Goal: Find specific page/section: Find specific page/section

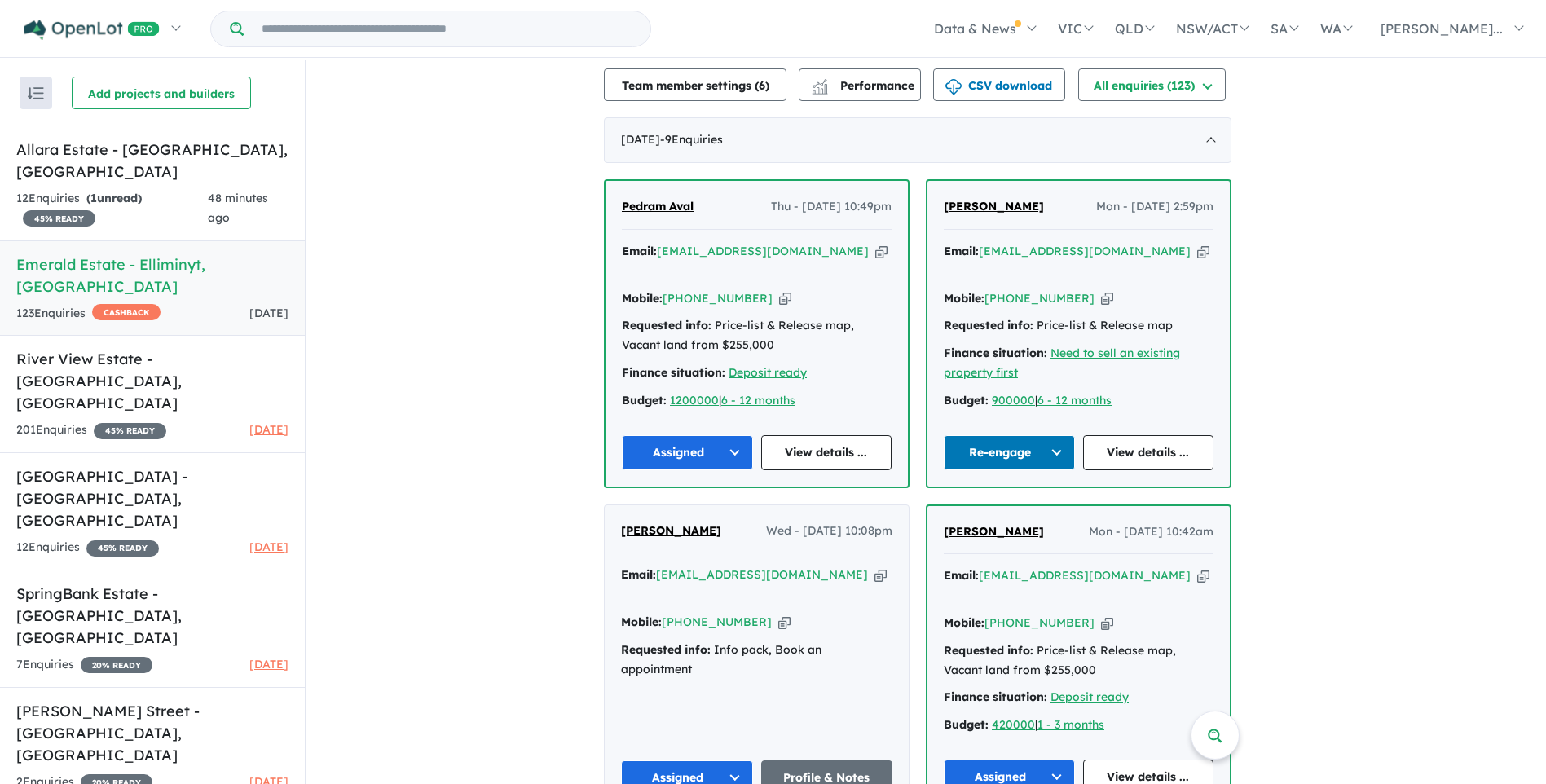
scroll to position [652, 0]
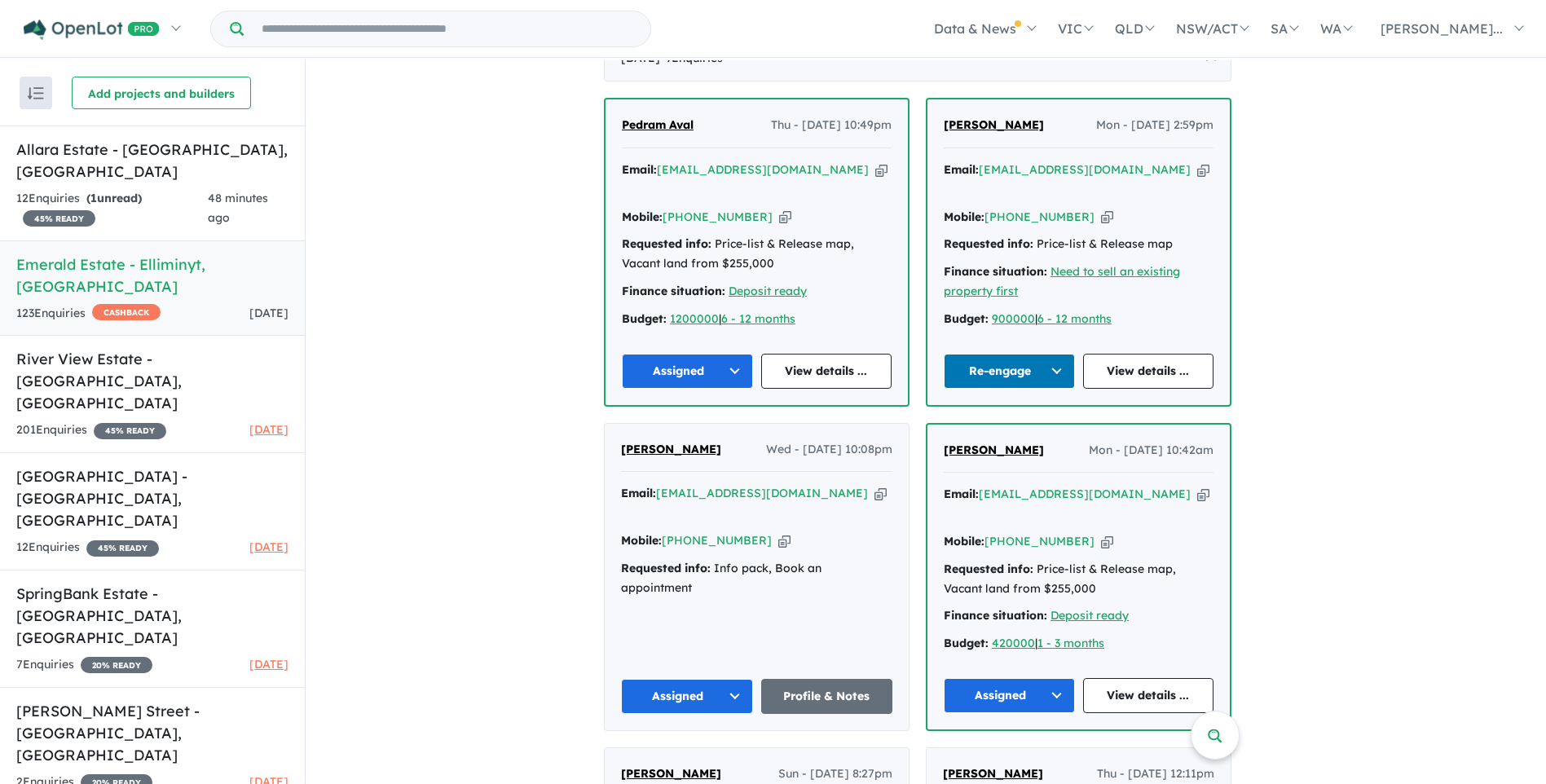
click at [1023, 382] on button "Re-engage" at bounding box center [1009, 371] width 131 height 35
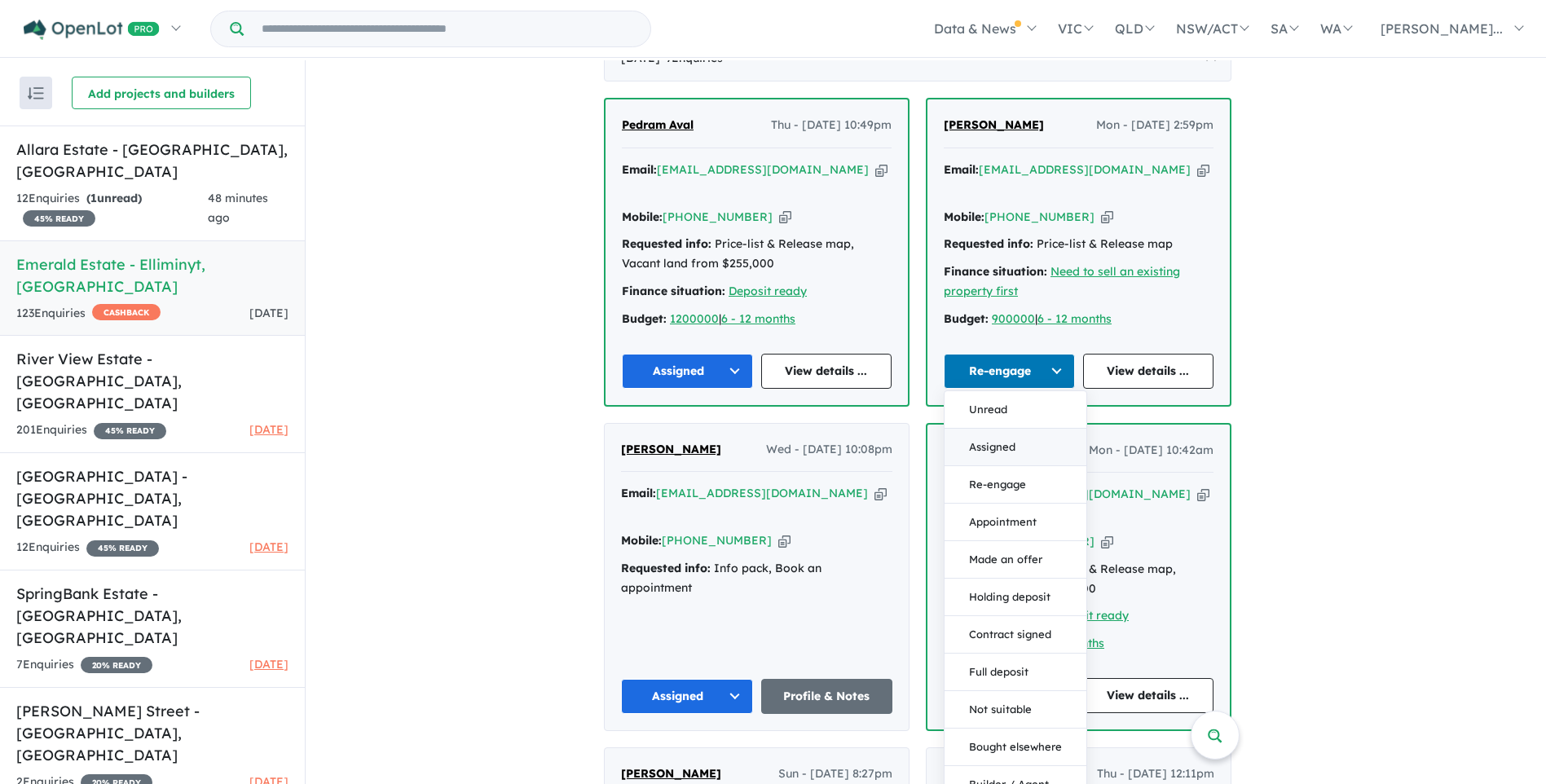
click at [999, 460] on button "Assigned" at bounding box center [1015, 447] width 141 height 38
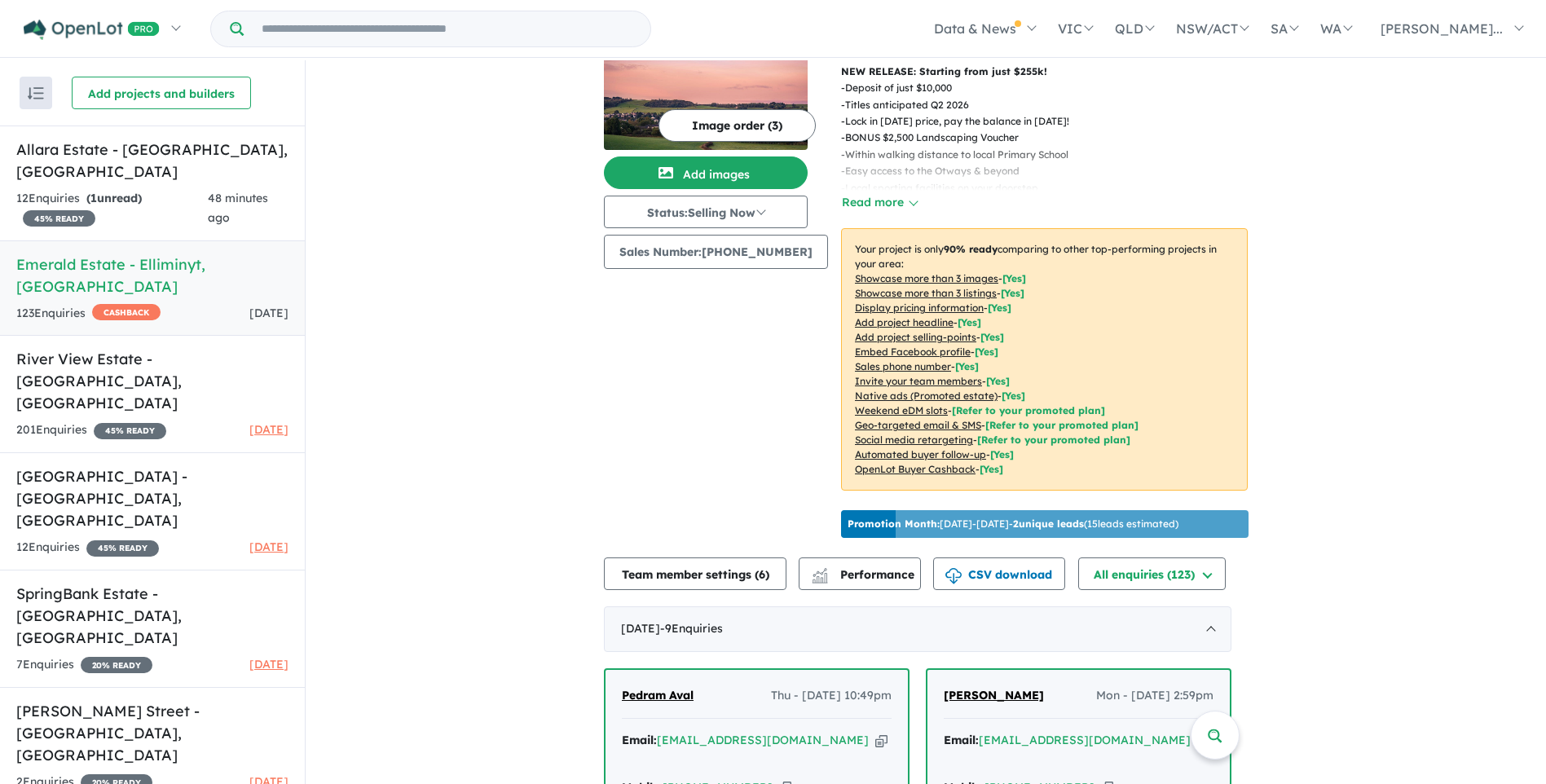
scroll to position [0, 0]
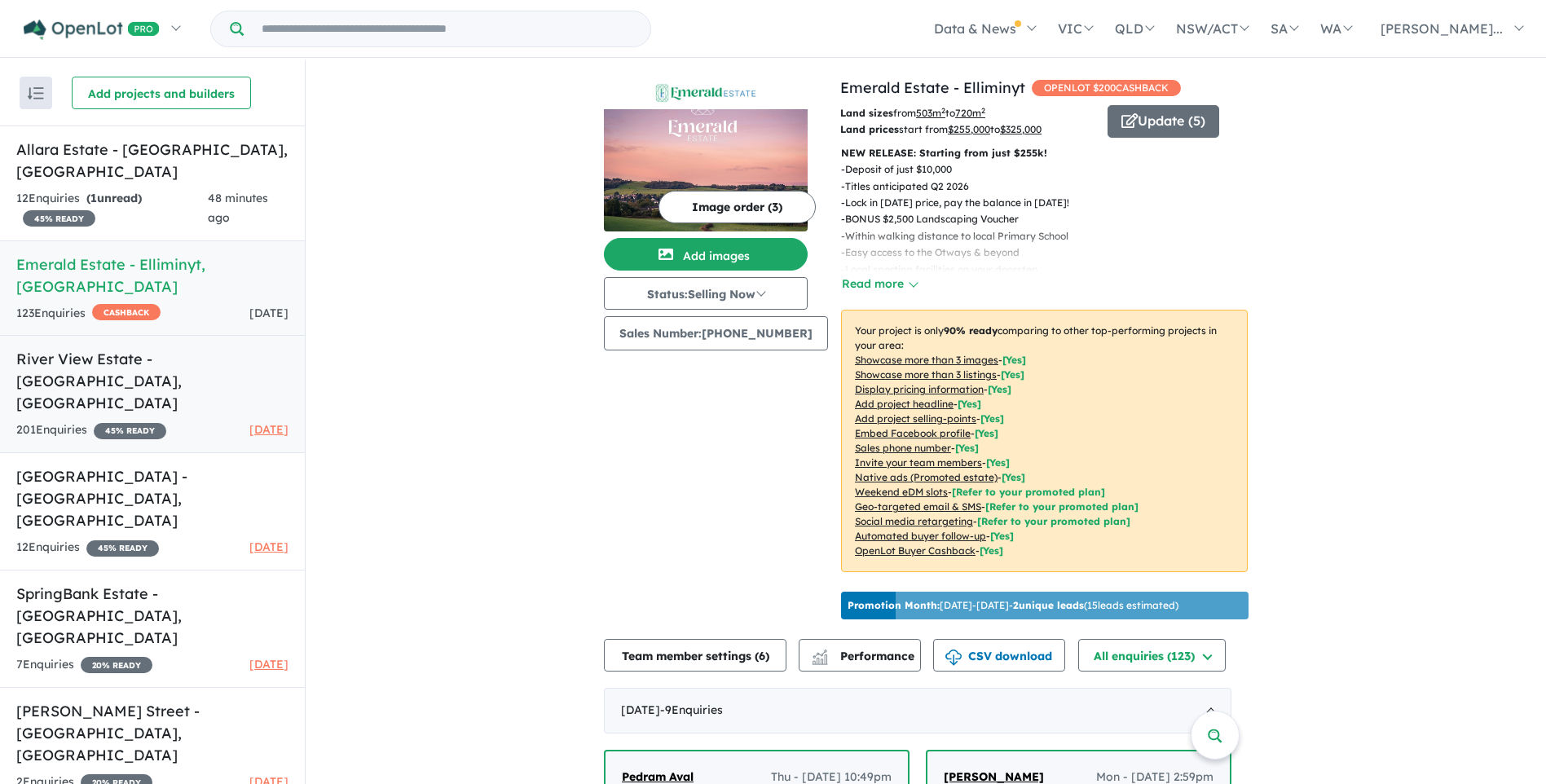
click at [68, 347] on h5 "River View Estate - [GEOGRAPHIC_DATA] , [GEOGRAPHIC_DATA]" at bounding box center [152, 380] width 272 height 66
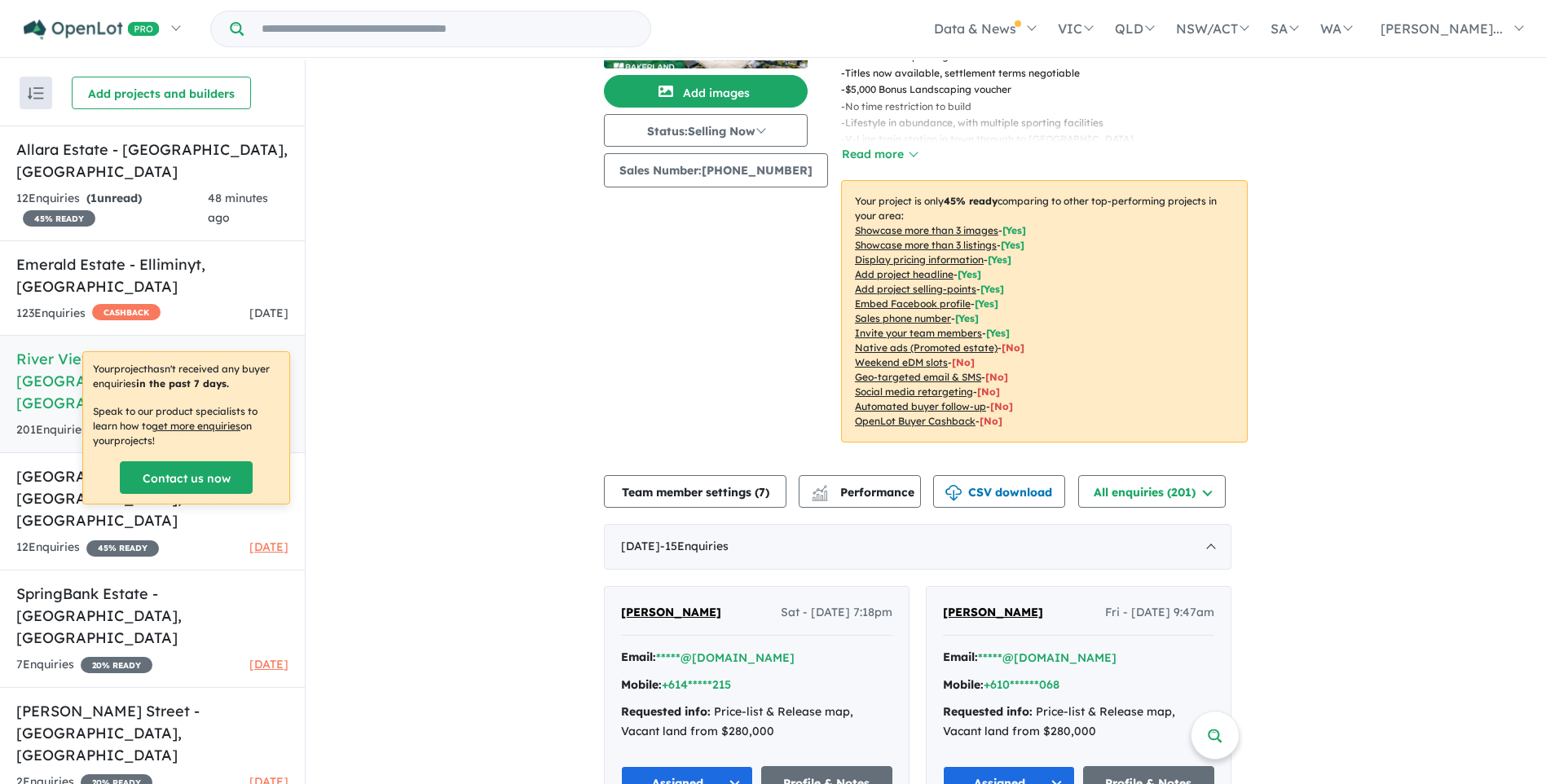
scroll to position [326, 0]
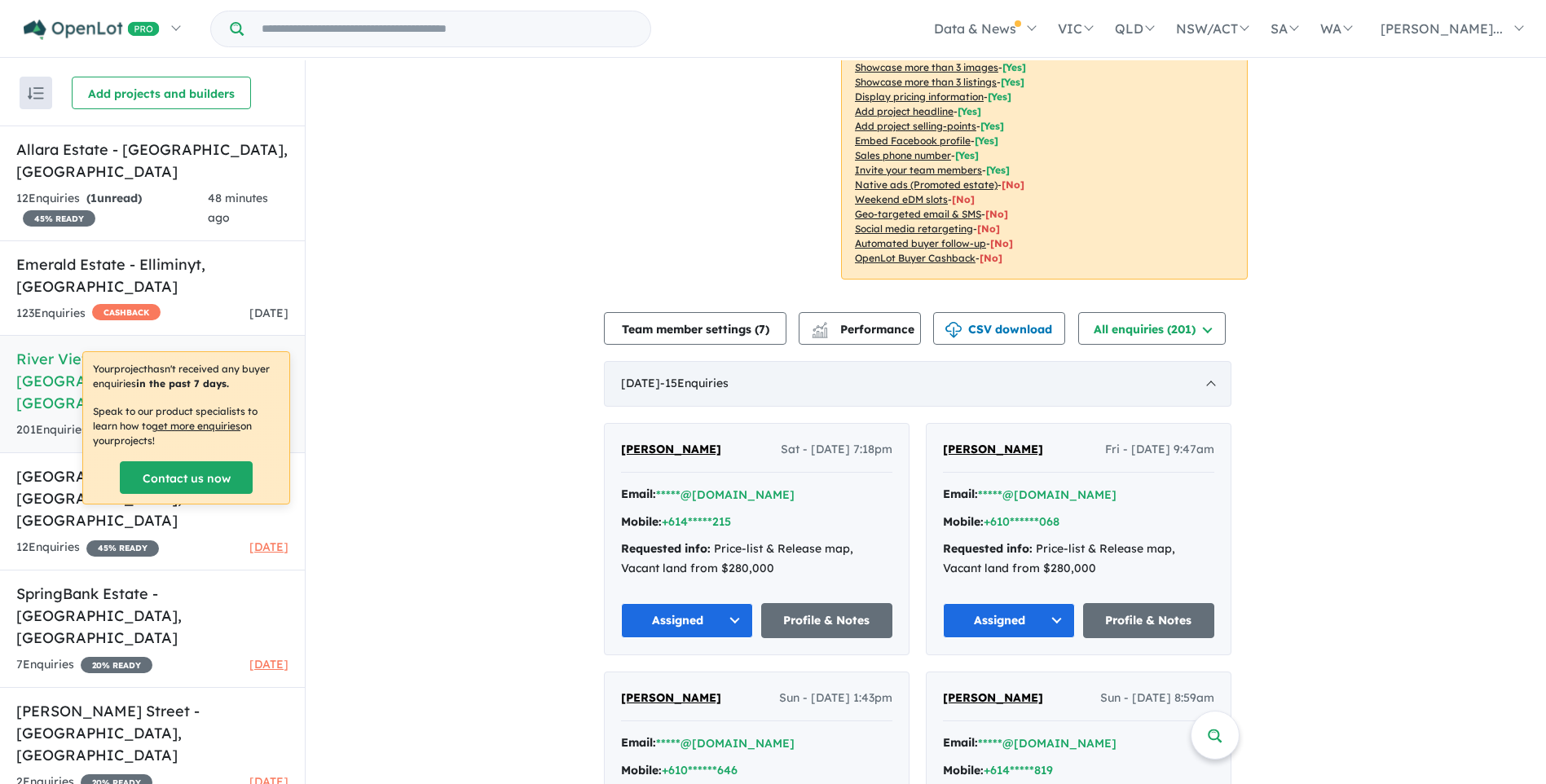
click at [1214, 378] on div "[DATE] - 15 Enquir ies ( 0 unread)" at bounding box center [918, 383] width 628 height 46
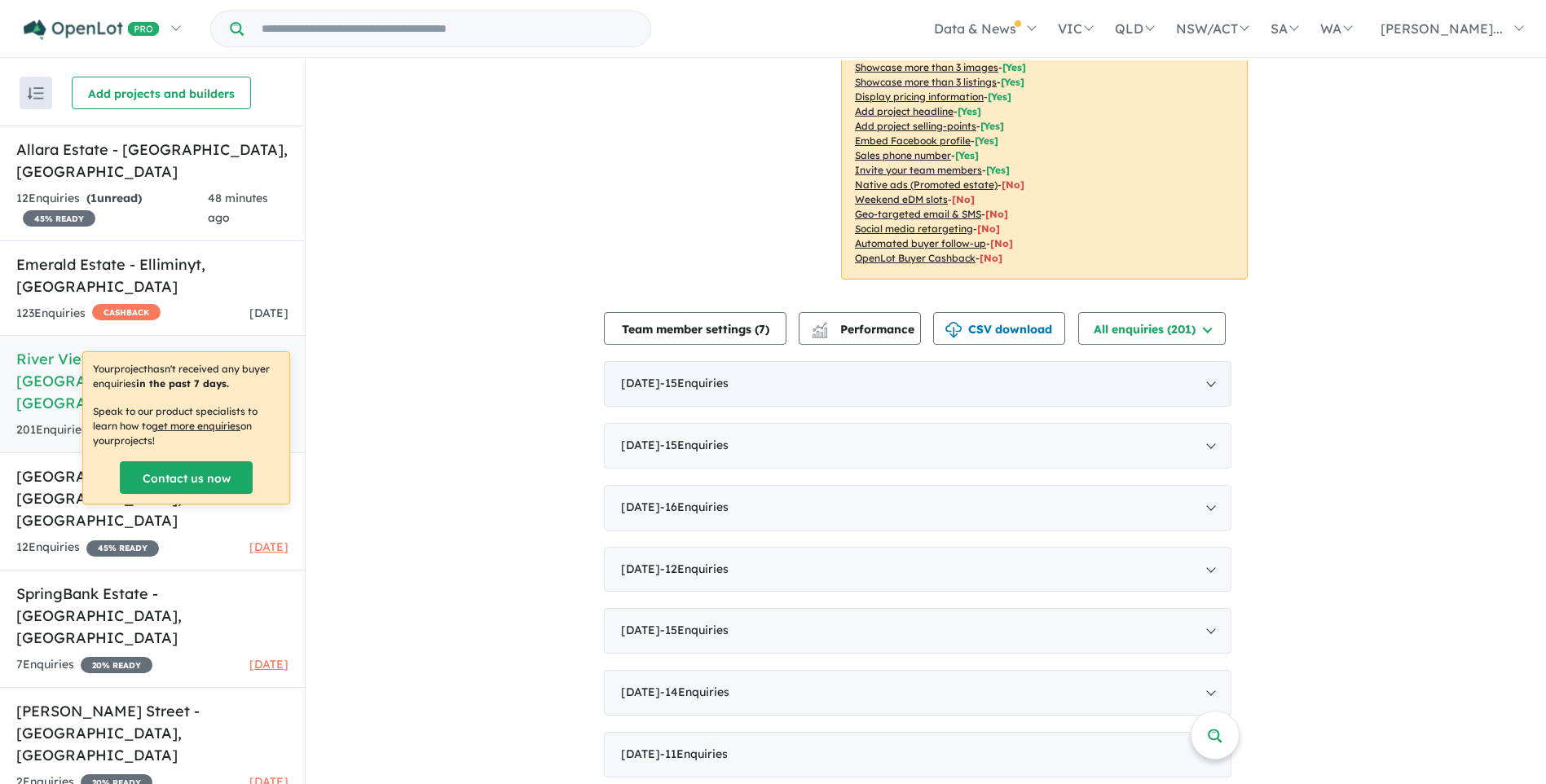
click at [1214, 378] on div "[DATE] - 15 Enquir ies ( 0 unread)" at bounding box center [918, 383] width 628 height 46
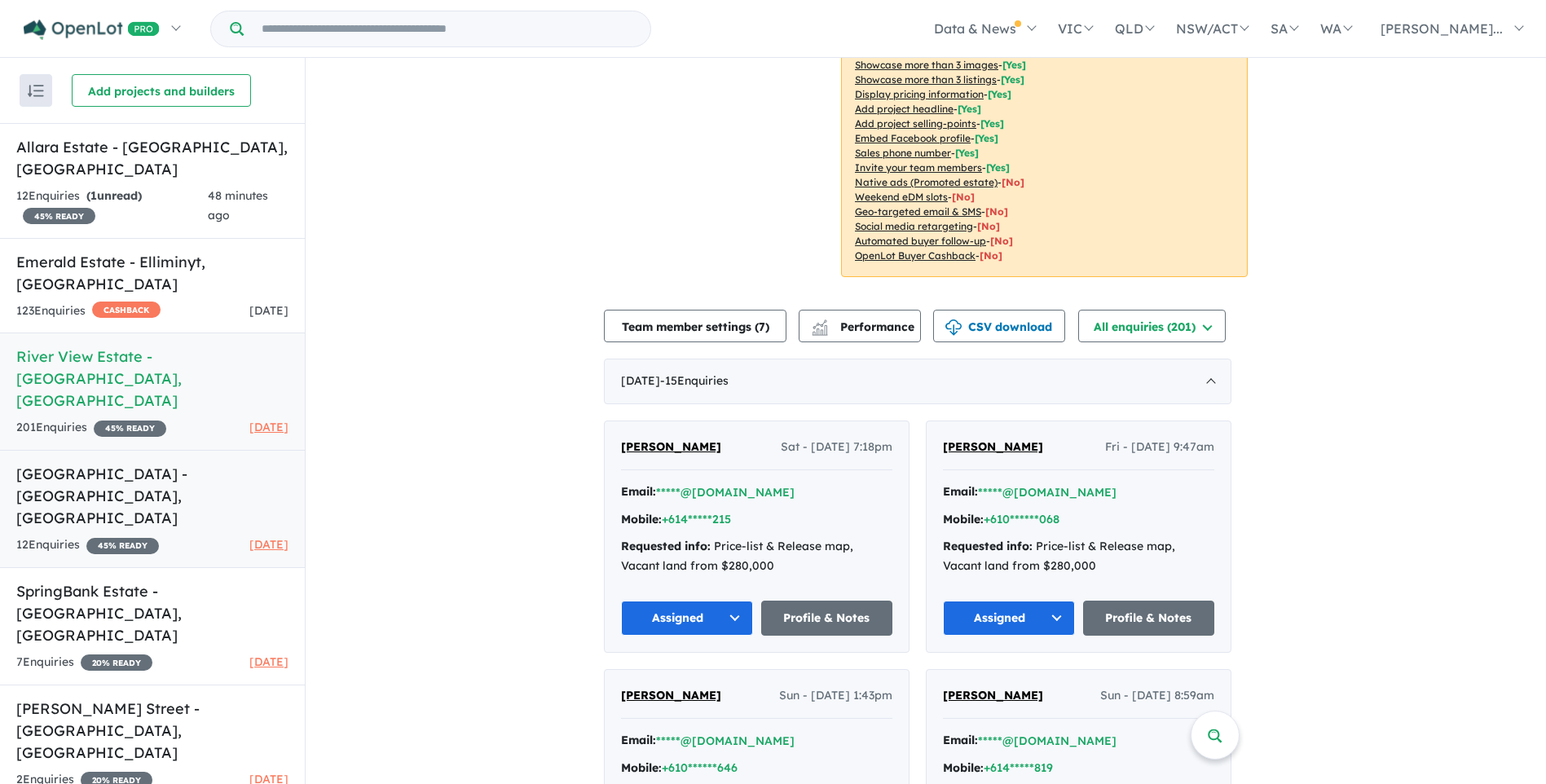
click at [50, 463] on h5 "[GEOGRAPHIC_DATA] - [GEOGRAPHIC_DATA] , [GEOGRAPHIC_DATA]" at bounding box center [152, 495] width 272 height 66
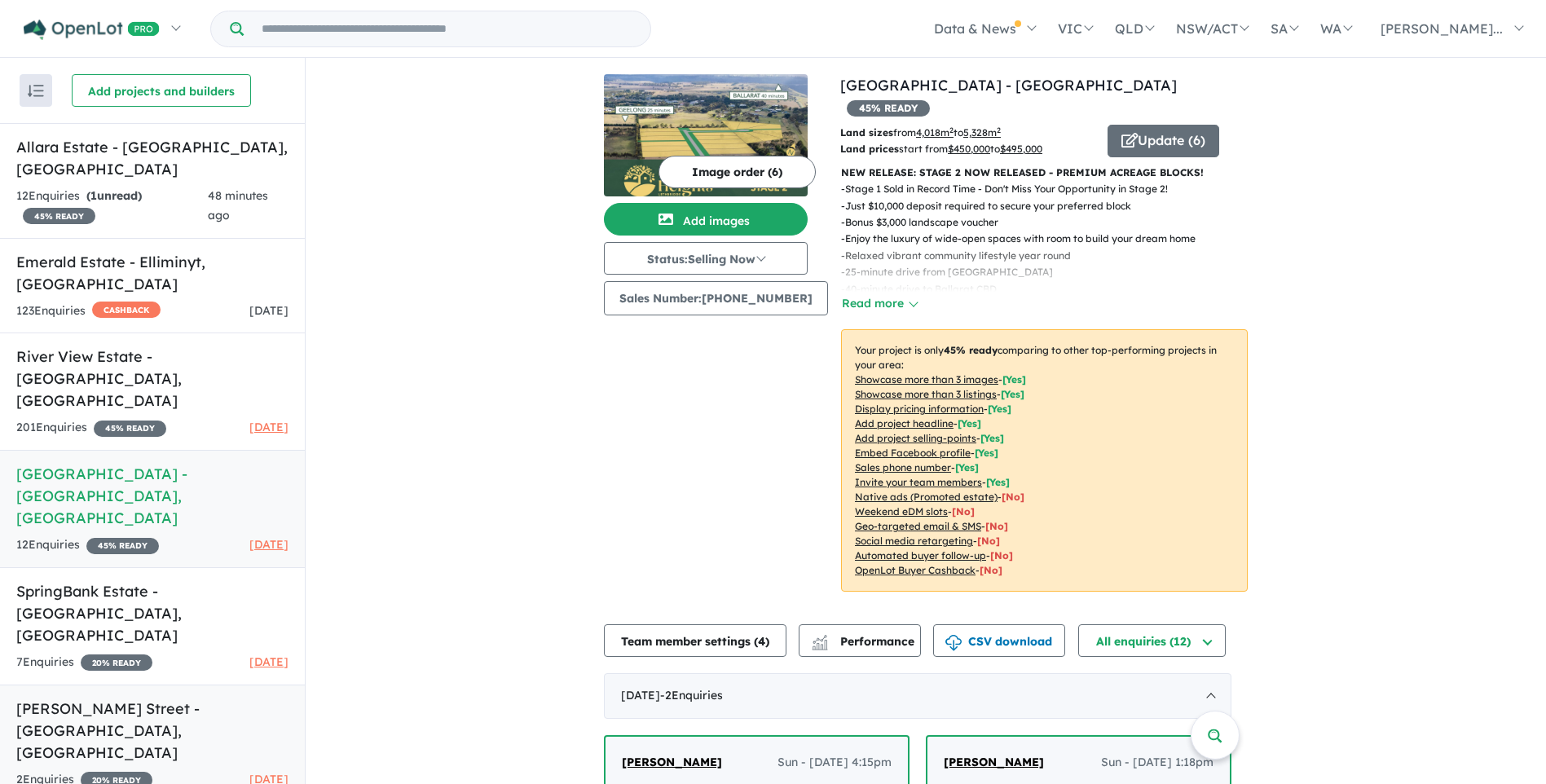
click at [50, 698] on h5 "[PERSON_NAME] Street - [GEOGRAPHIC_DATA] , [GEOGRAPHIC_DATA]" at bounding box center [152, 730] width 272 height 66
